Goal: Navigation & Orientation: Find specific page/section

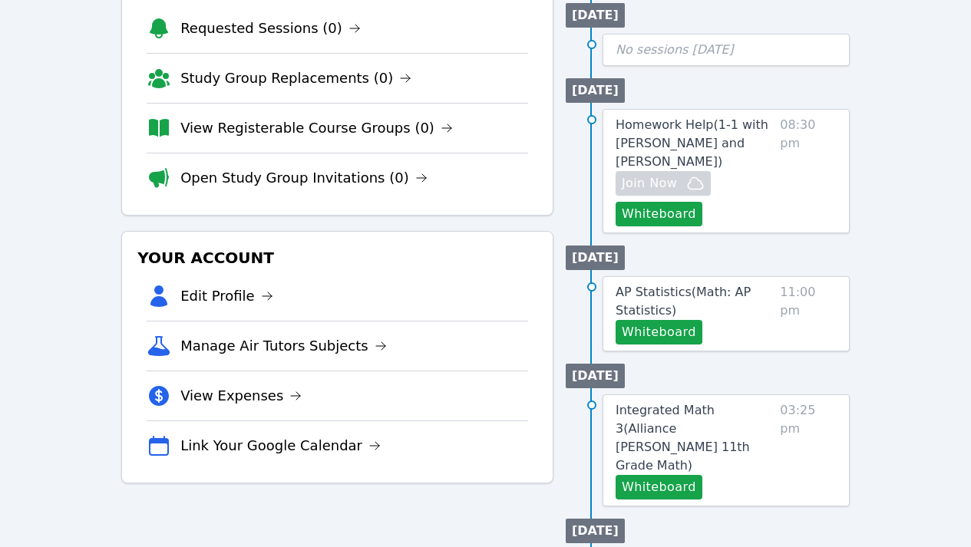
scroll to position [151, 0]
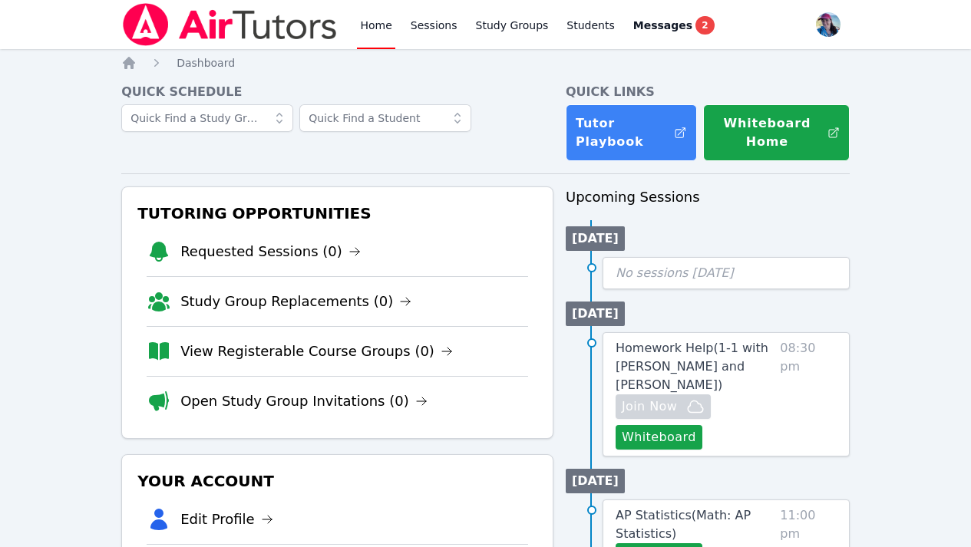
click at [458, 24] on div "Home Sessions Study Groups Students Messages 2" at bounding box center [537, 24] width 360 height 49
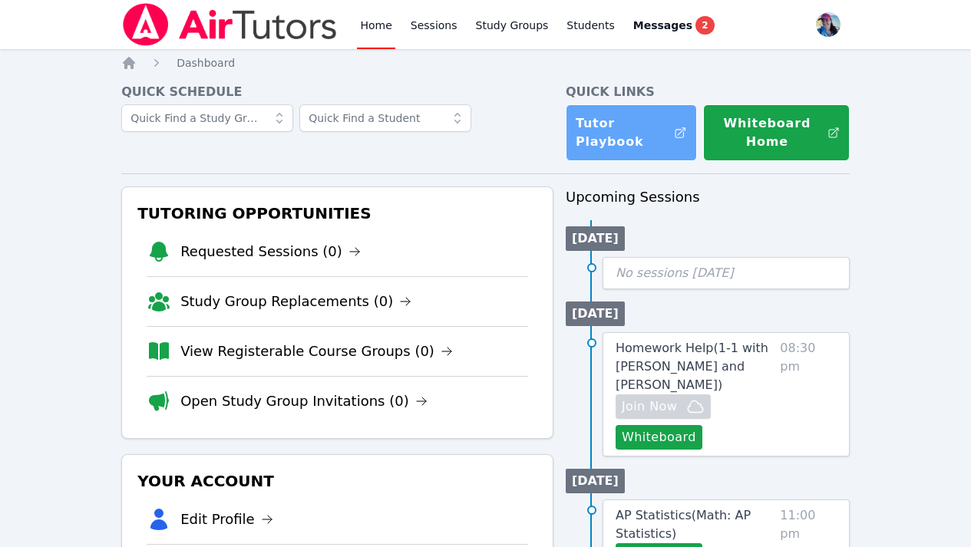
click at [658, 140] on link "Tutor Playbook" at bounding box center [630, 132] width 131 height 57
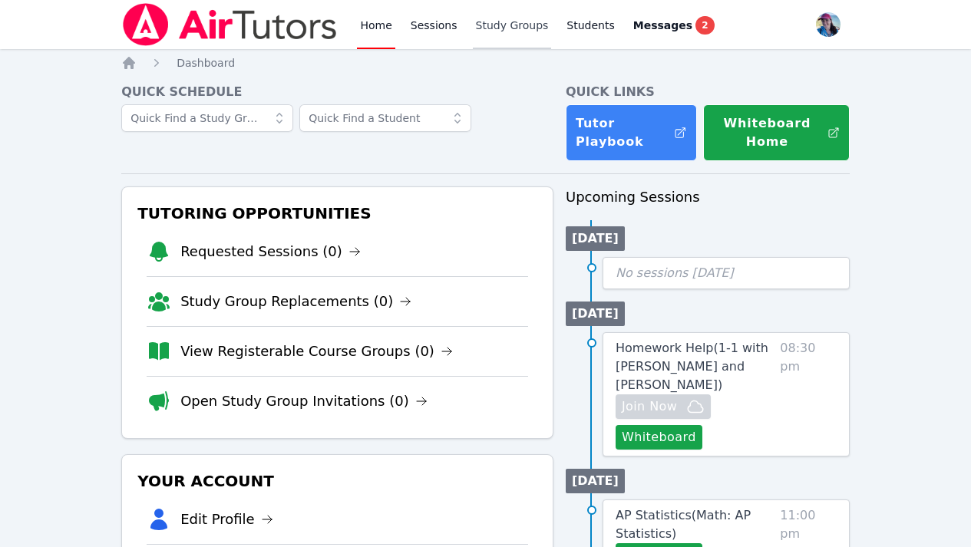
click at [510, 32] on link "Study Groups" at bounding box center [512, 24] width 79 height 49
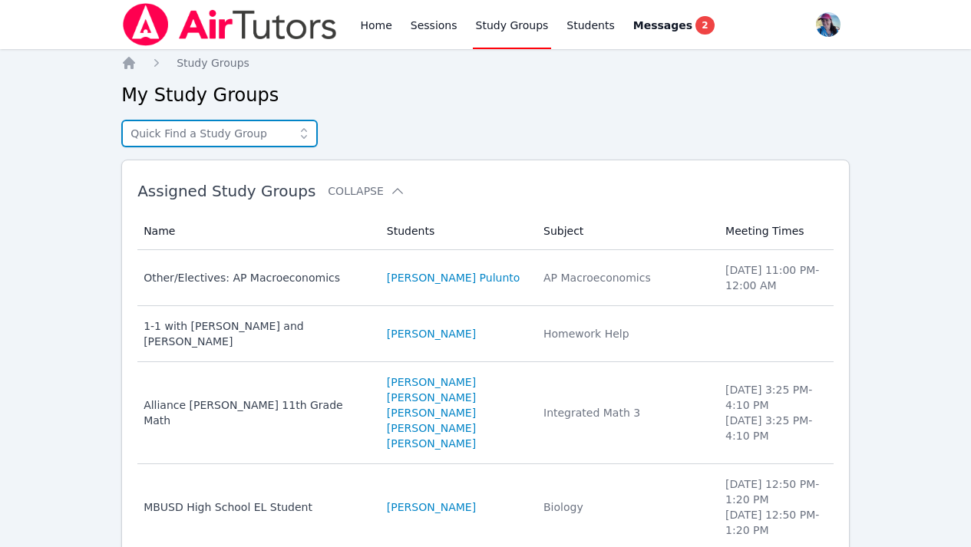
click at [239, 130] on input "text" at bounding box center [219, 134] width 196 height 28
type input "m"
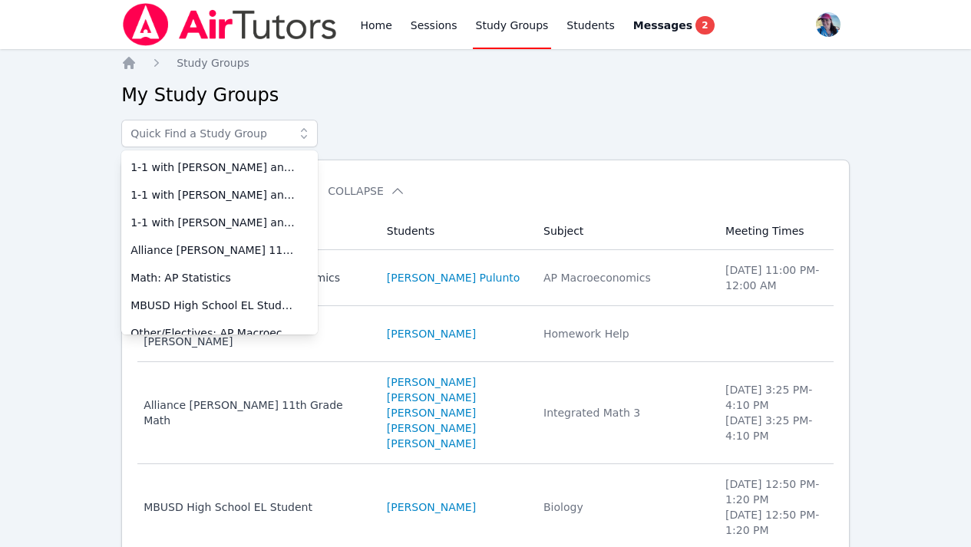
click at [401, 120] on div "1-1 with Lara Costa and Megan Nepshinsky 1-1 with Narin Turac and Megan Nepshin…" at bounding box center [485, 134] width 728 height 28
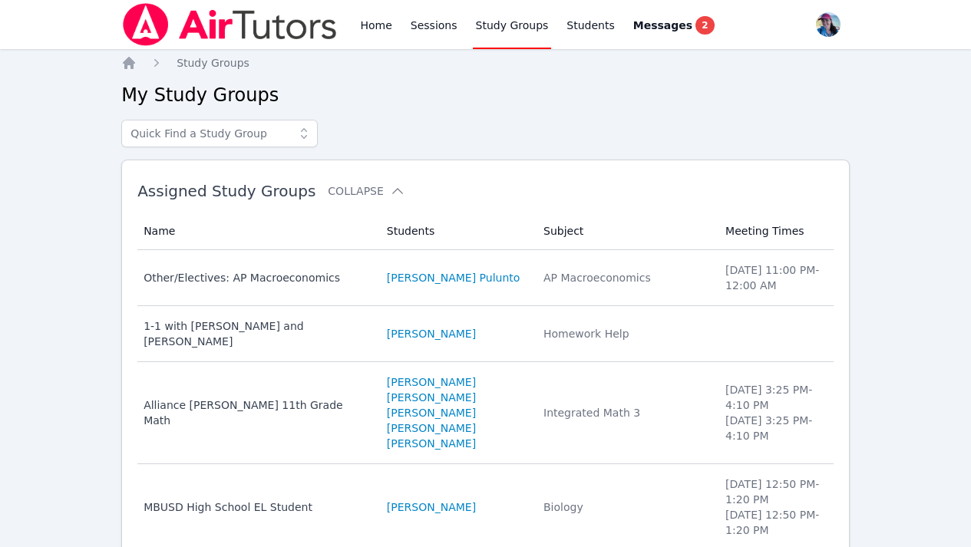
click at [490, 29] on link "Study Groups" at bounding box center [512, 24] width 79 height 49
click at [579, 24] on link "Students" at bounding box center [590, 24] width 54 height 49
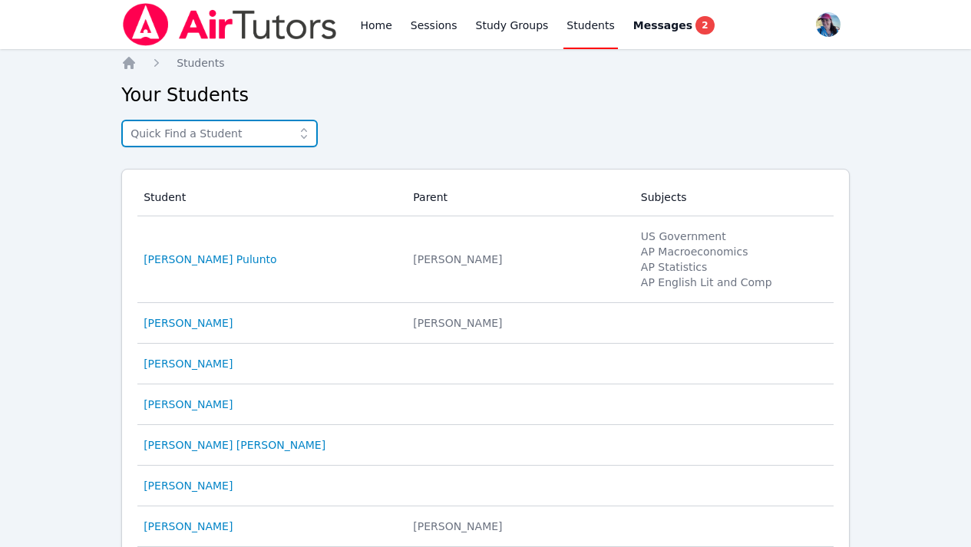
click at [237, 137] on input "text" at bounding box center [219, 134] width 196 height 28
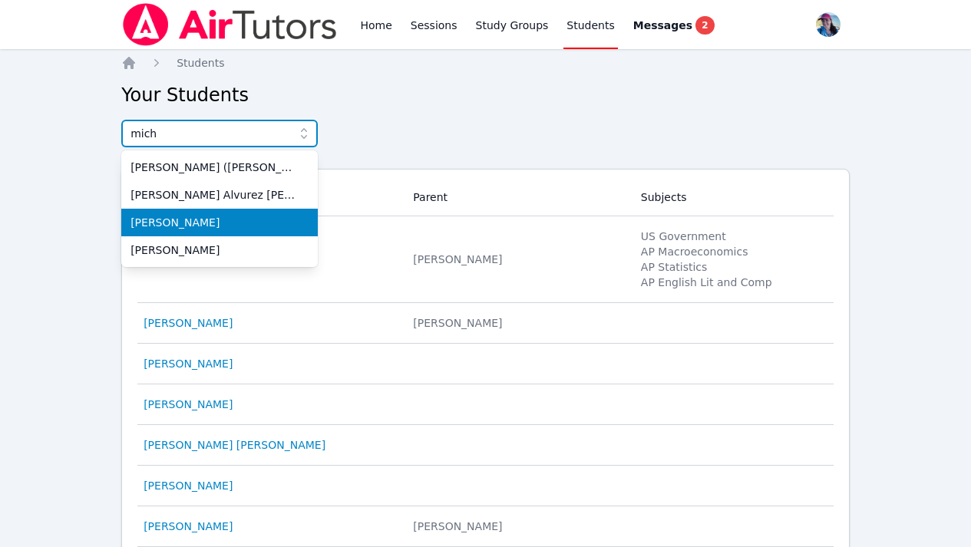
type input "mich"
click at [219, 223] on span "Micheal Macias" at bounding box center [219, 222] width 178 height 15
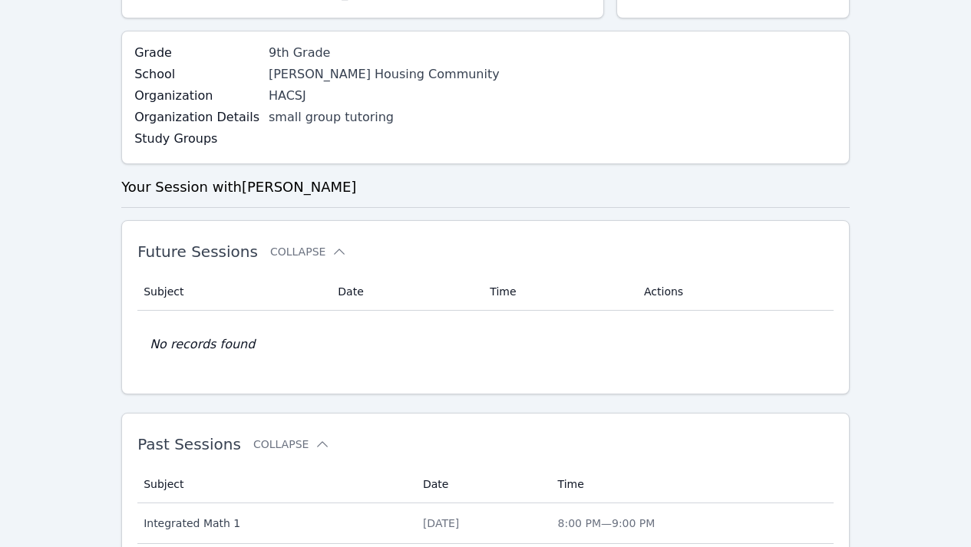
scroll to position [36, 0]
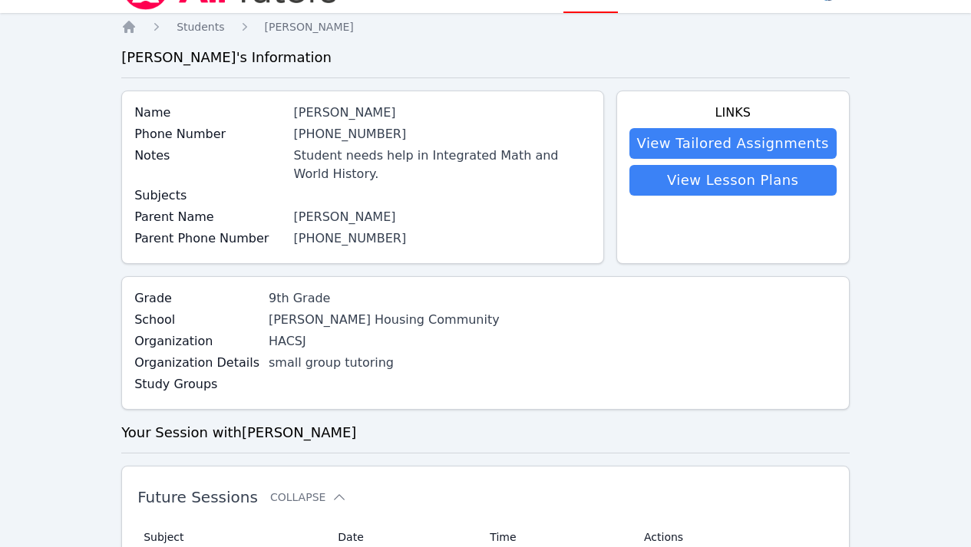
drag, startPoint x: 295, startPoint y: 110, endPoint x: 427, endPoint y: 110, distance: 132.7
click at [427, 110] on div "Name Micheal Macias" at bounding box center [362, 114] width 456 height 21
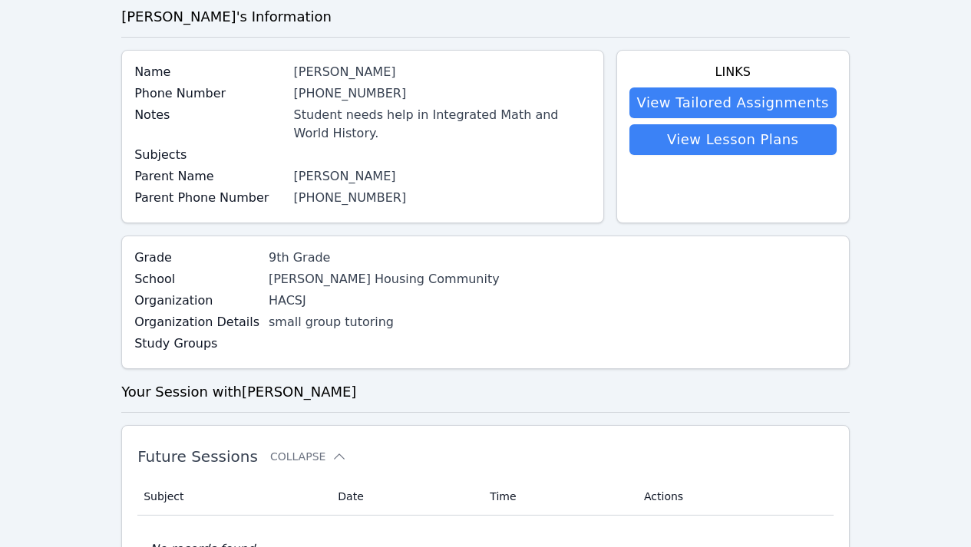
scroll to position [0, 0]
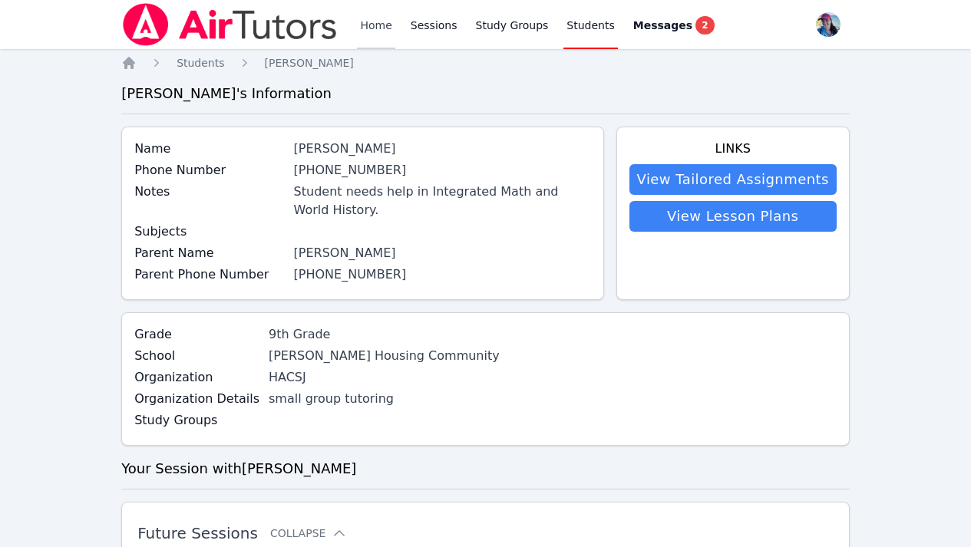
click at [357, 27] on link "Home" at bounding box center [376, 24] width 38 height 49
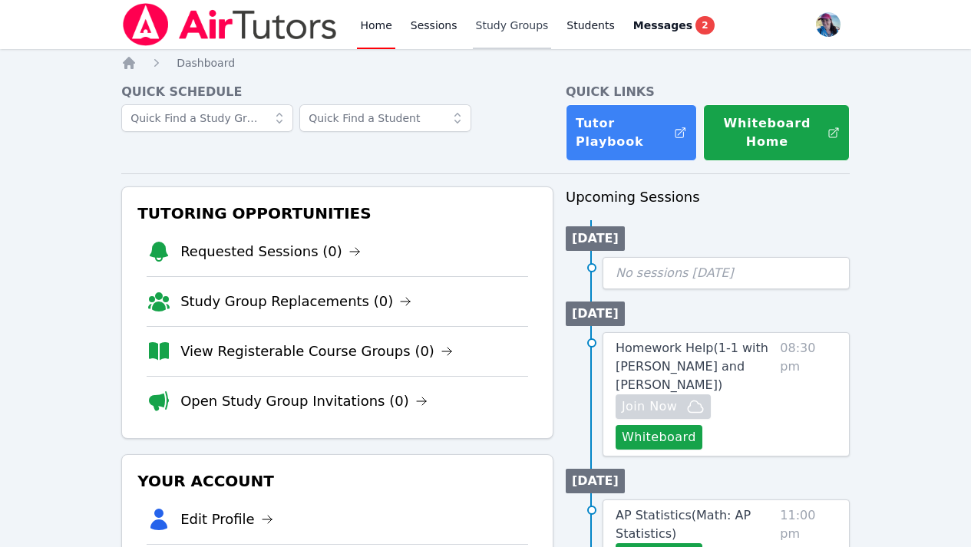
click at [473, 18] on link "Study Groups" at bounding box center [512, 24] width 79 height 49
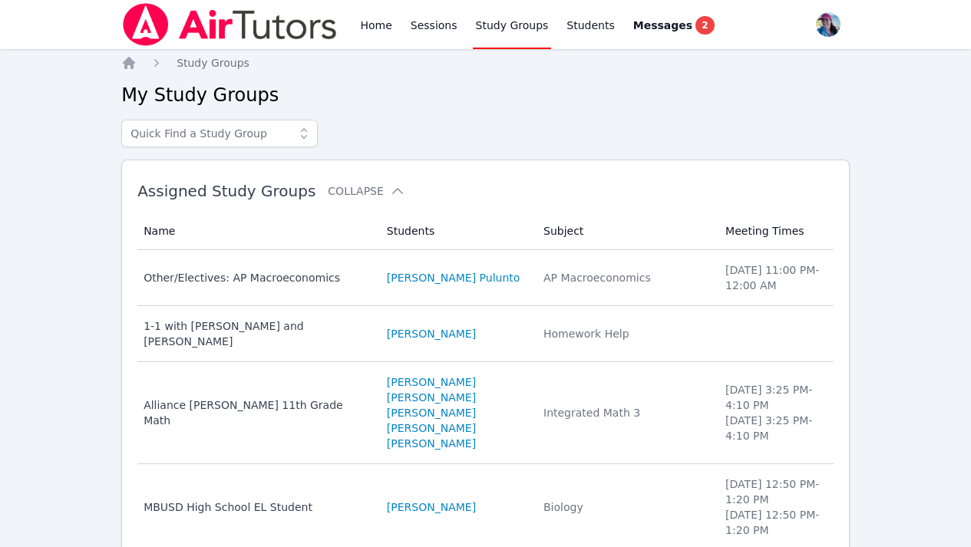
click at [275, 119] on div "Home Study Groups My Study Groups Assigned Study Groups Collapse Name Students …" at bounding box center [485, 503] width 728 height 896
click at [274, 133] on input "text" at bounding box center [219, 134] width 196 height 28
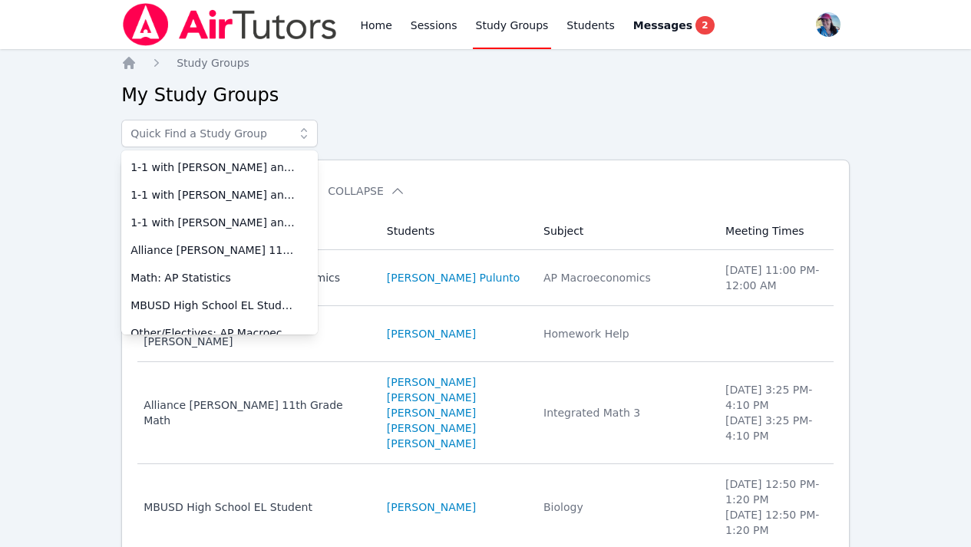
click at [429, 84] on h2 "My Study Groups" at bounding box center [485, 95] width 728 height 25
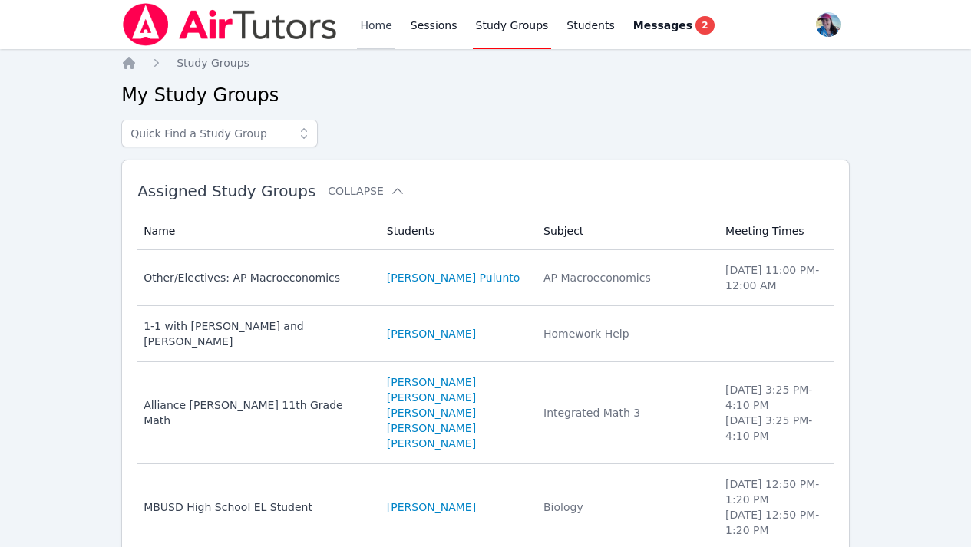
click at [371, 21] on link "Home" at bounding box center [376, 24] width 38 height 49
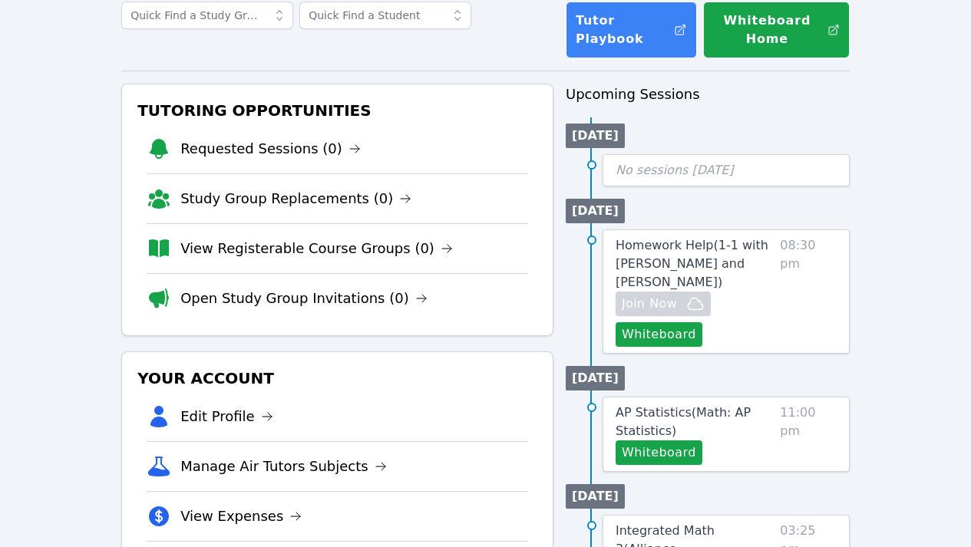
scroll to position [156, 0]
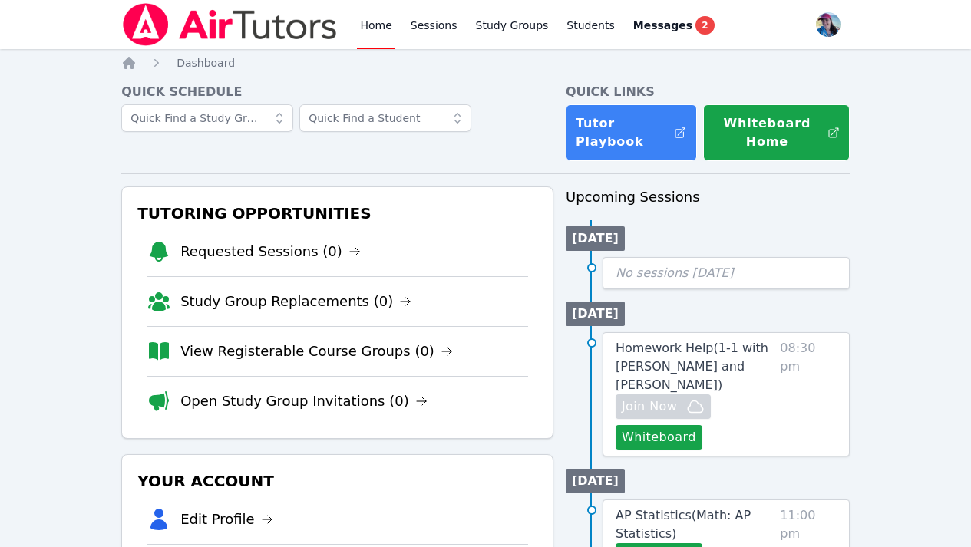
click at [358, 28] on link "Home" at bounding box center [376, 24] width 38 height 49
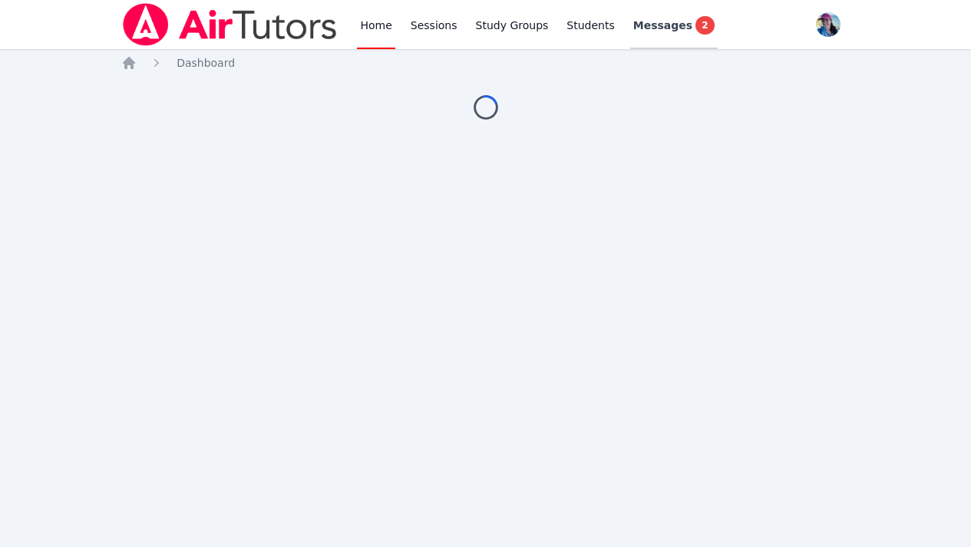
click at [647, 30] on span "Messages" at bounding box center [662, 25] width 59 height 15
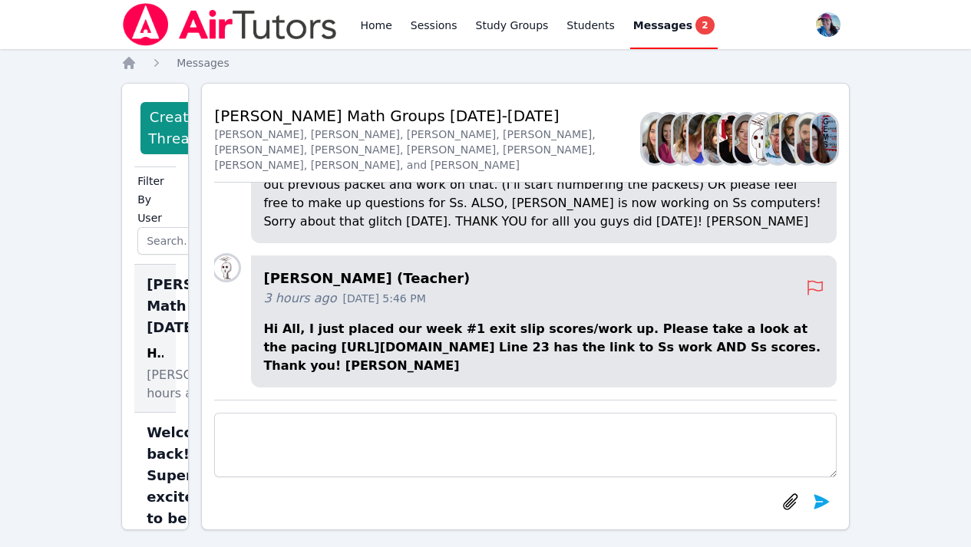
click at [145, 304] on div "[PERSON_NAME] Math Groups [DATE]-[DATE] 1 Members Hi All, I just placed our wee…" at bounding box center [154, 339] width 41 height 148
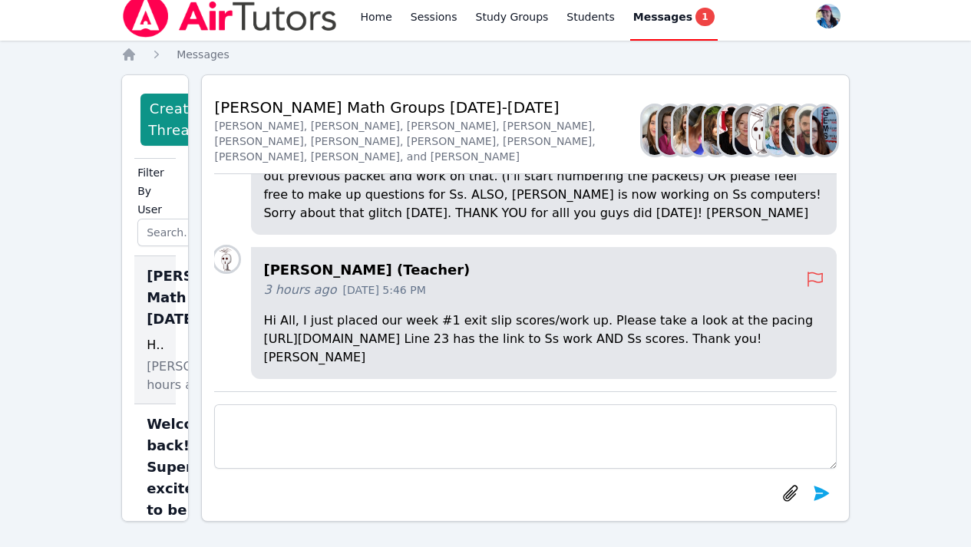
click at [165, 277] on span "[PERSON_NAME] Math Groups [DATE]-[DATE]" at bounding box center [211, 297] width 128 height 64
click at [361, 35] on link "Home" at bounding box center [376, 16] width 38 height 49
